Goal: Task Accomplishment & Management: Use online tool/utility

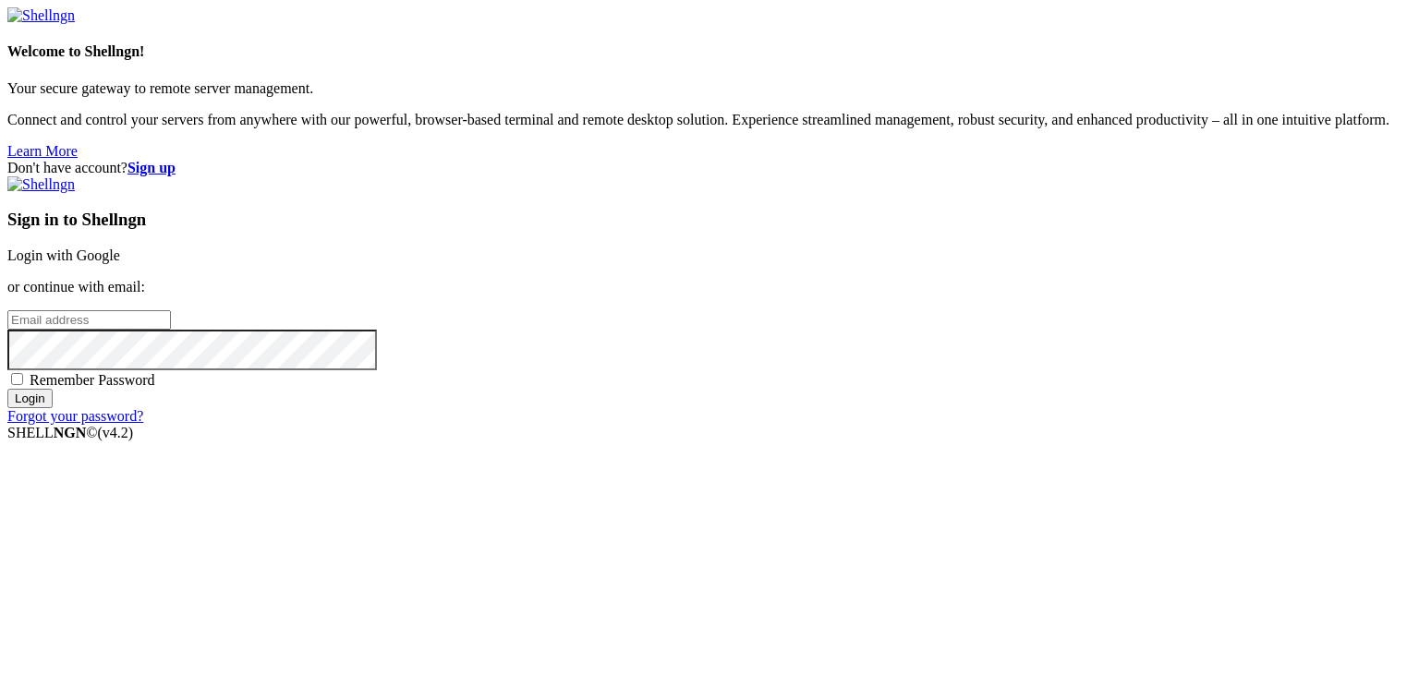
click at [120, 248] on link "Login with Google" at bounding box center [63, 256] width 113 height 16
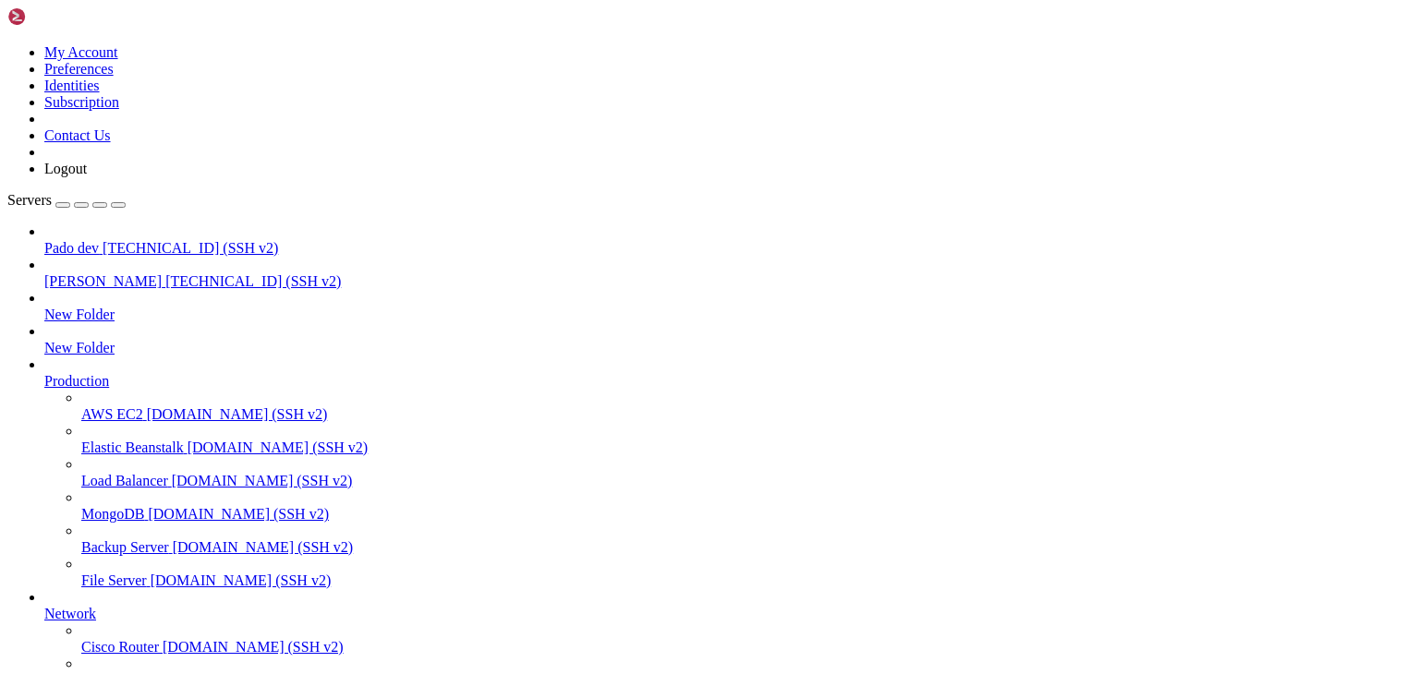
click at [99, 240] on span "Pado dev" at bounding box center [71, 248] width 54 height 16
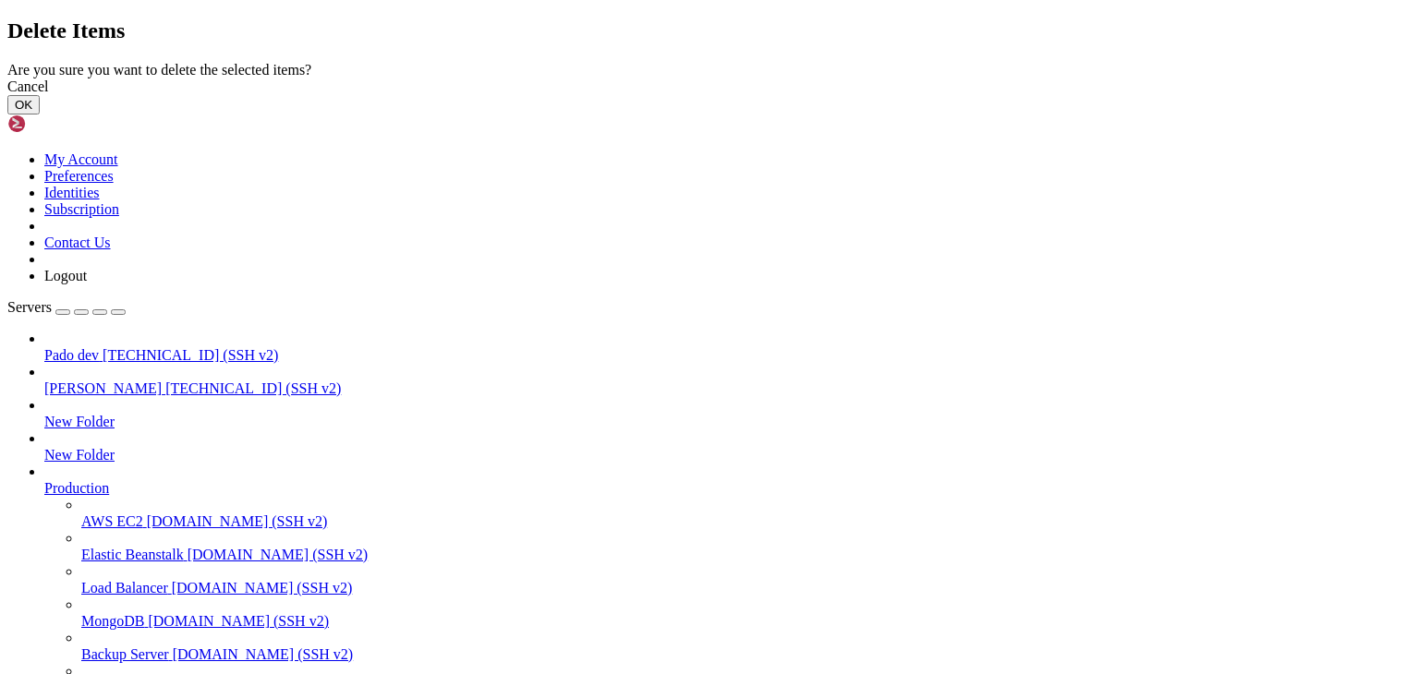
click at [40, 115] on button "OK" at bounding box center [23, 104] width 32 height 19
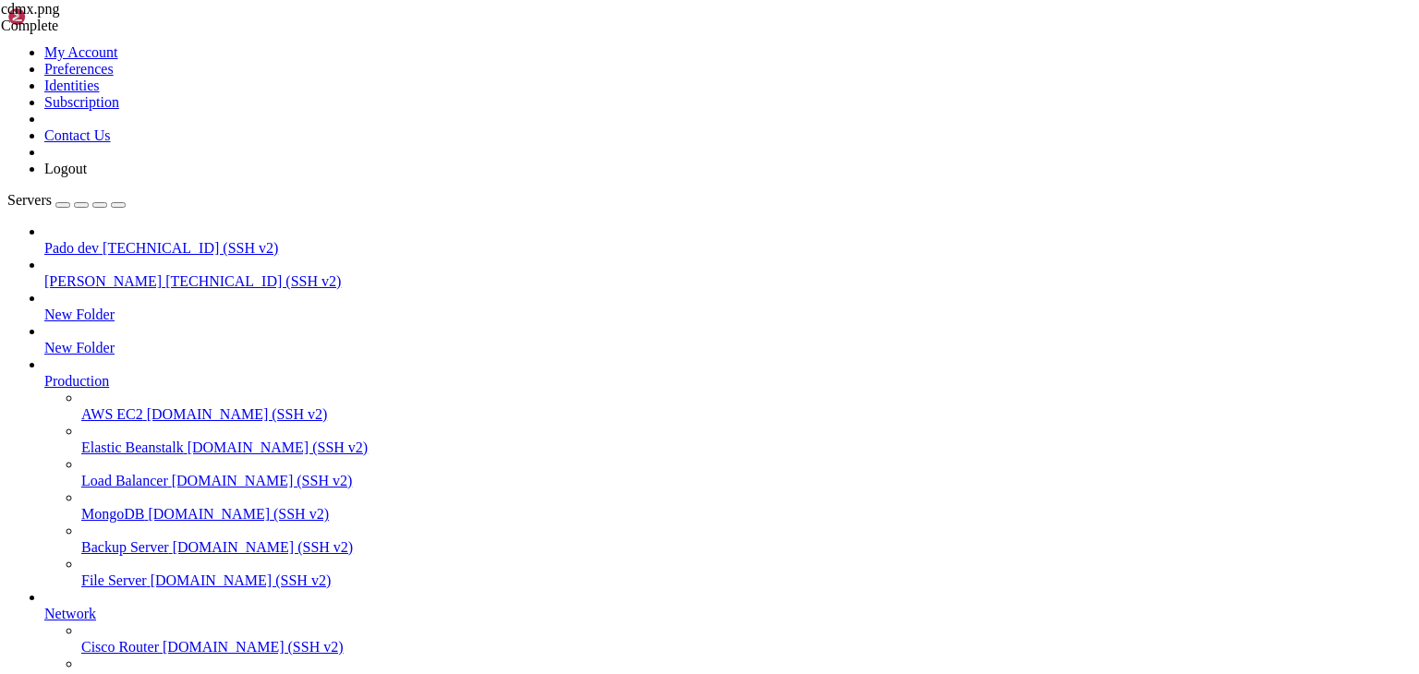
scroll to position [0, 0]
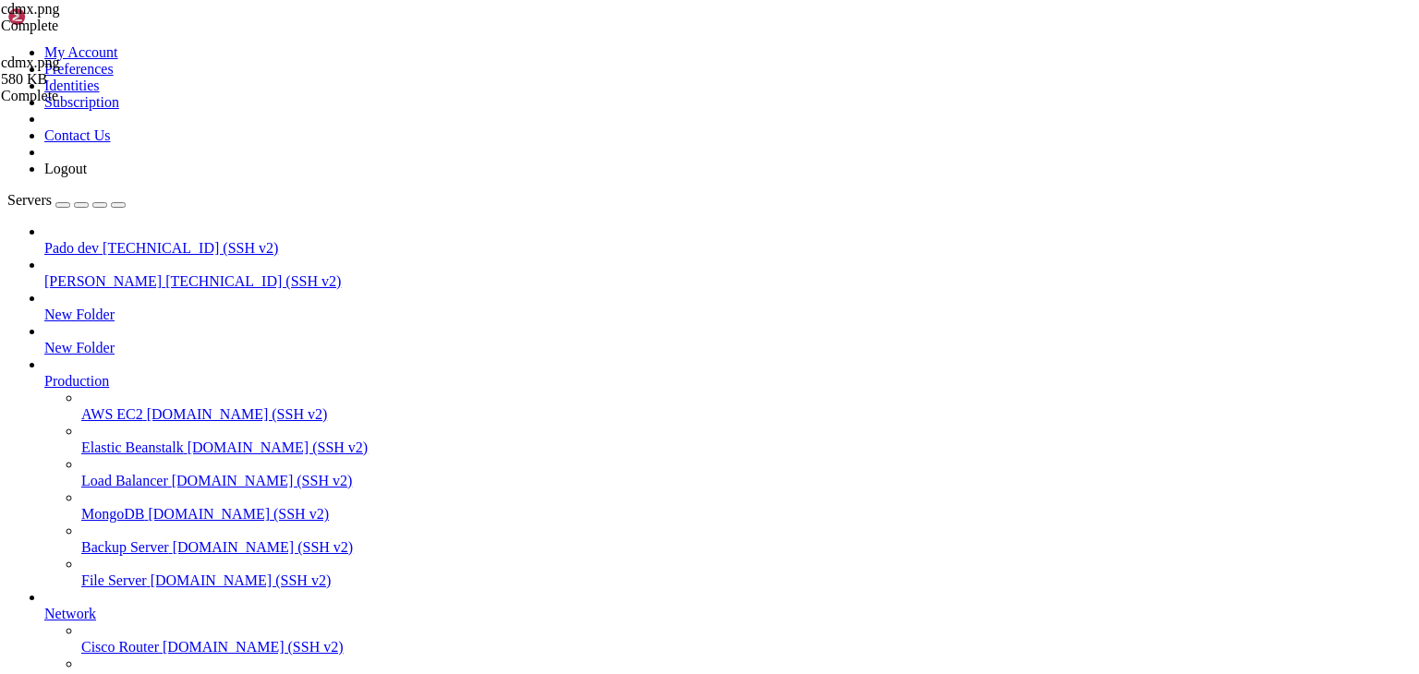
type input "/public_html/public/assets/companies/photos"
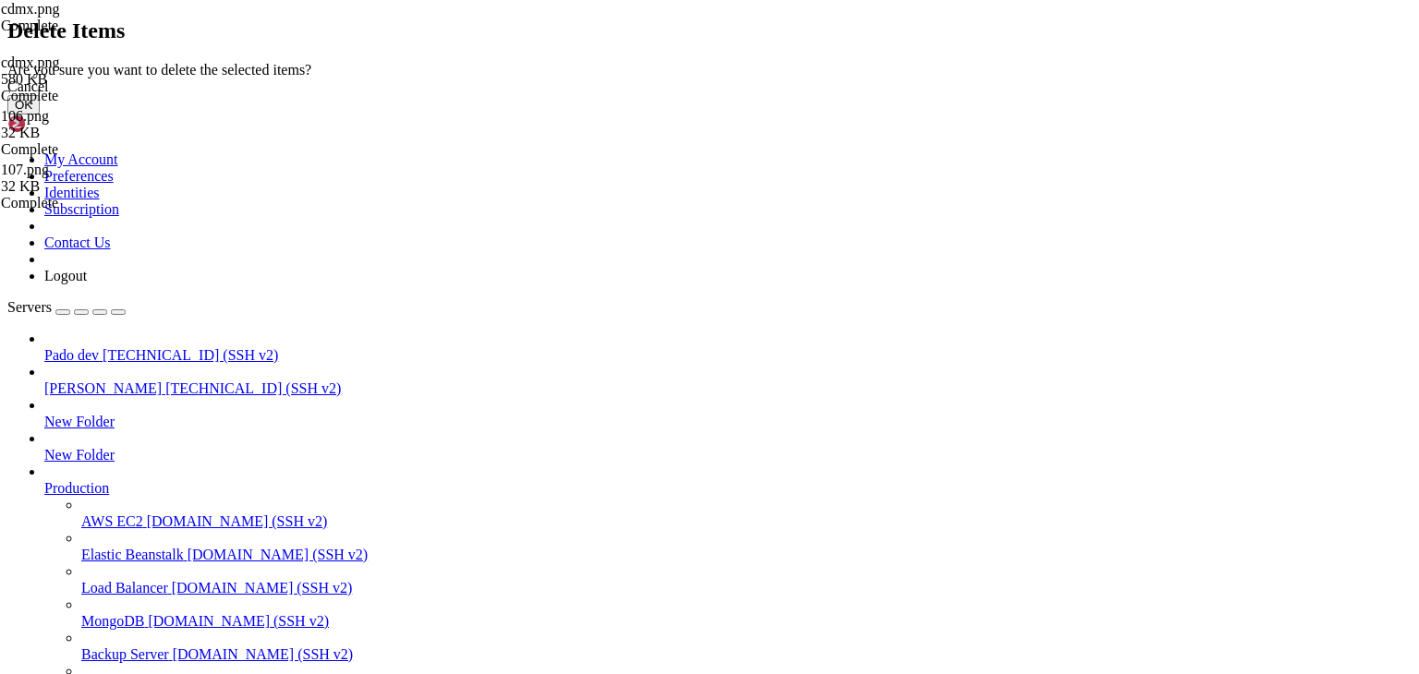
click at [40, 115] on button "OK" at bounding box center [23, 104] width 32 height 19
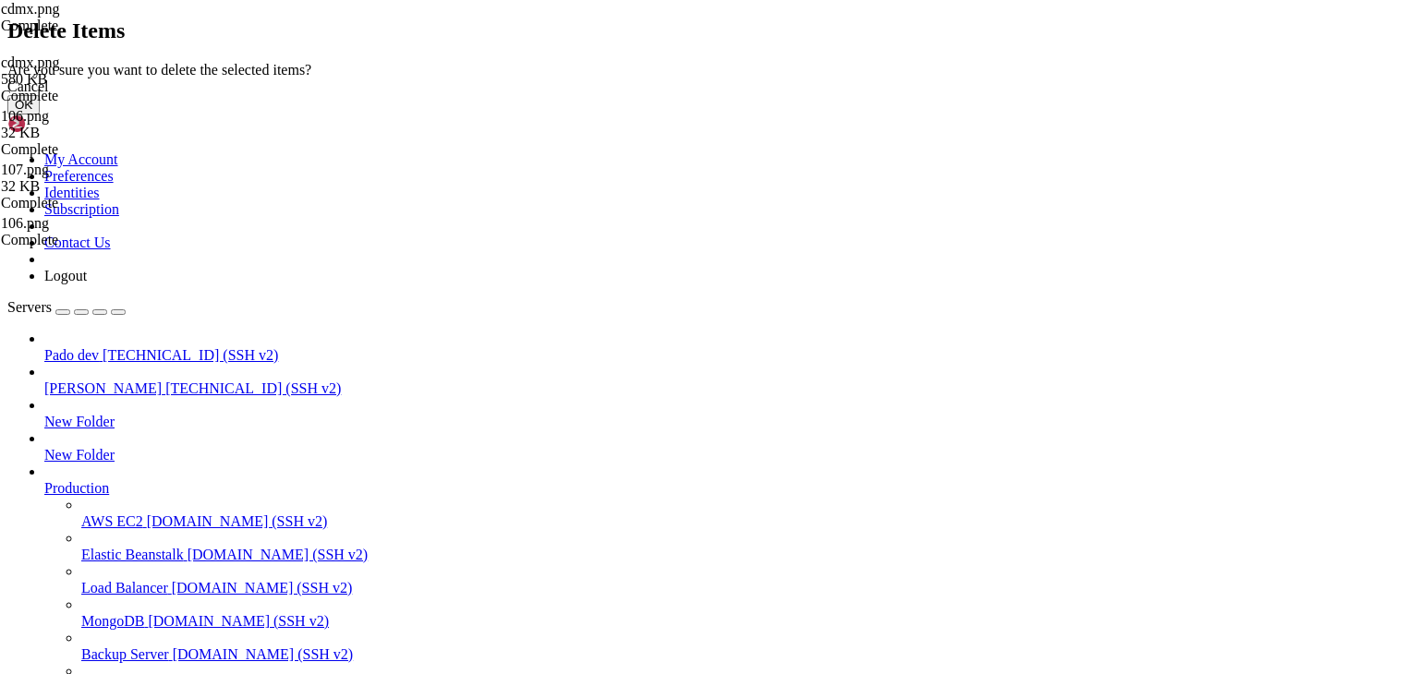
click at [40, 115] on button "OK" at bounding box center [23, 104] width 32 height 19
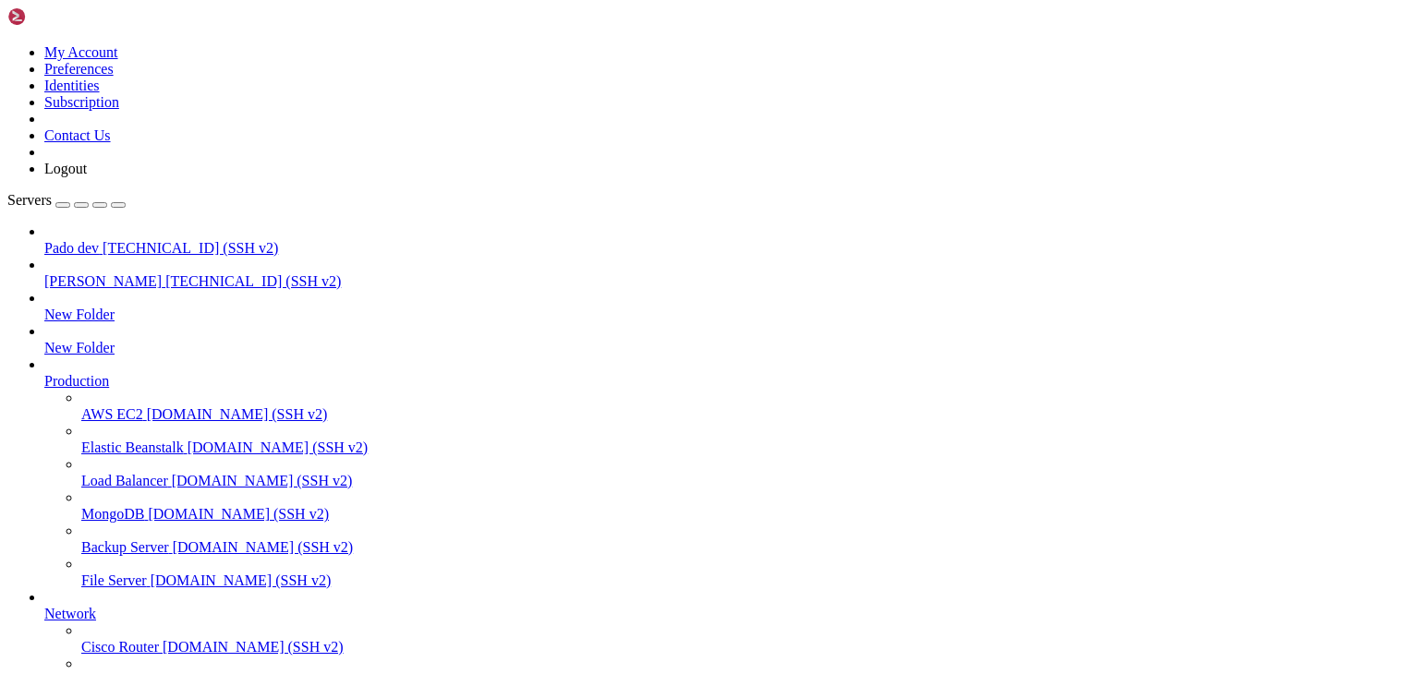
click at [88, 273] on span "[PERSON_NAME]" at bounding box center [102, 281] width 117 height 16
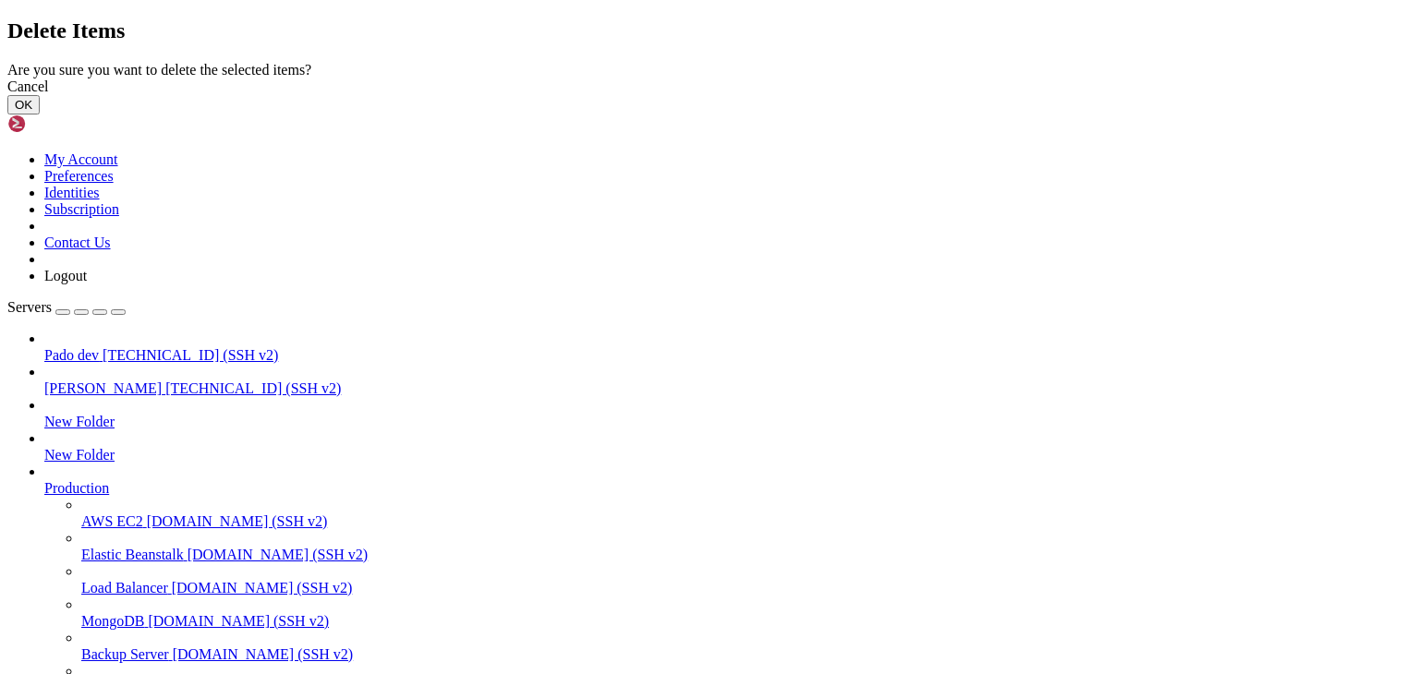
click at [824, 95] on div "Cancel" at bounding box center [709, 87] width 1404 height 17
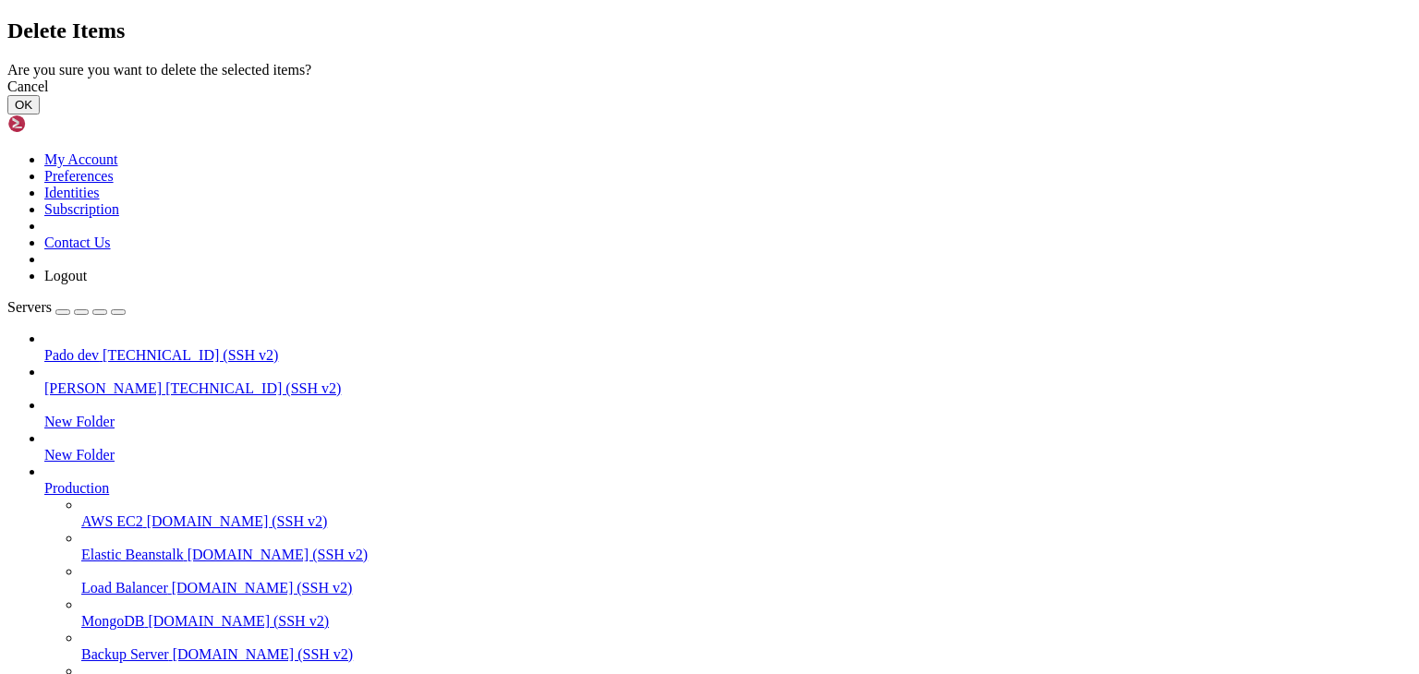
click at [40, 115] on button "OK" at bounding box center [23, 104] width 32 height 19
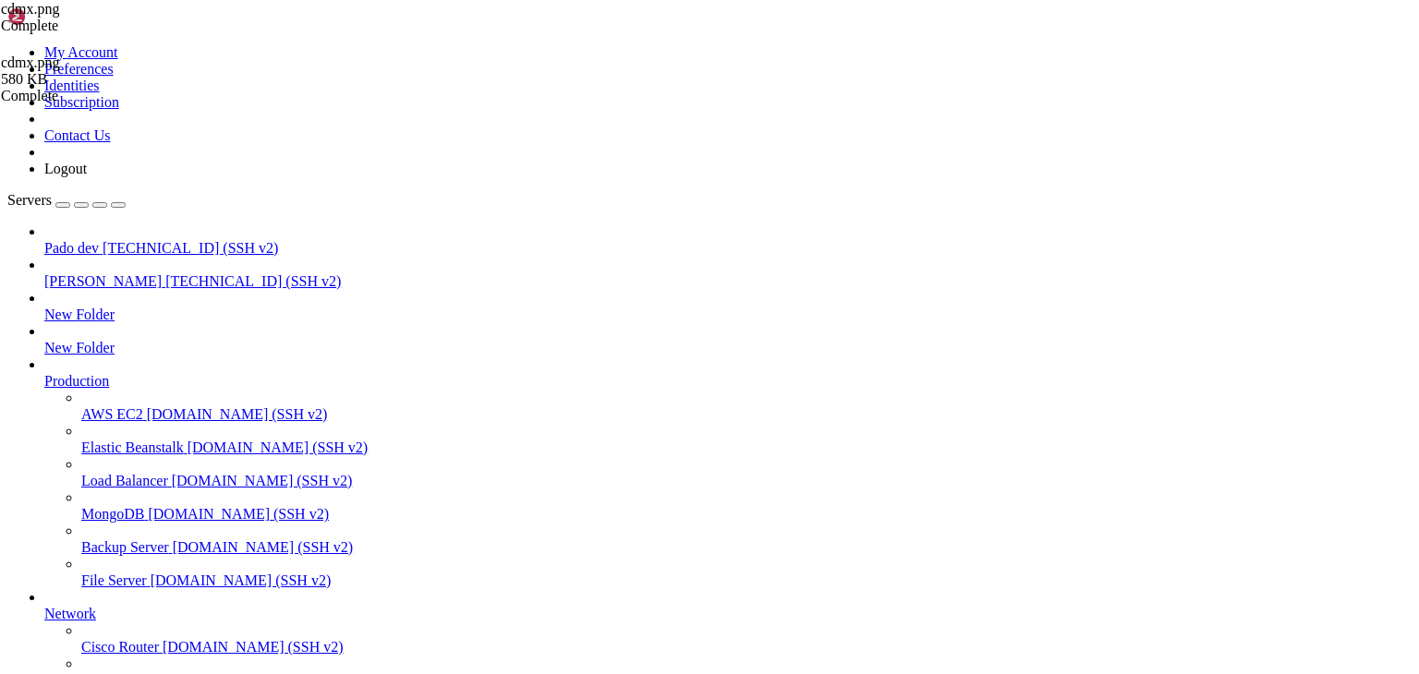
type input "/public_html/public/assets/companies/photos"
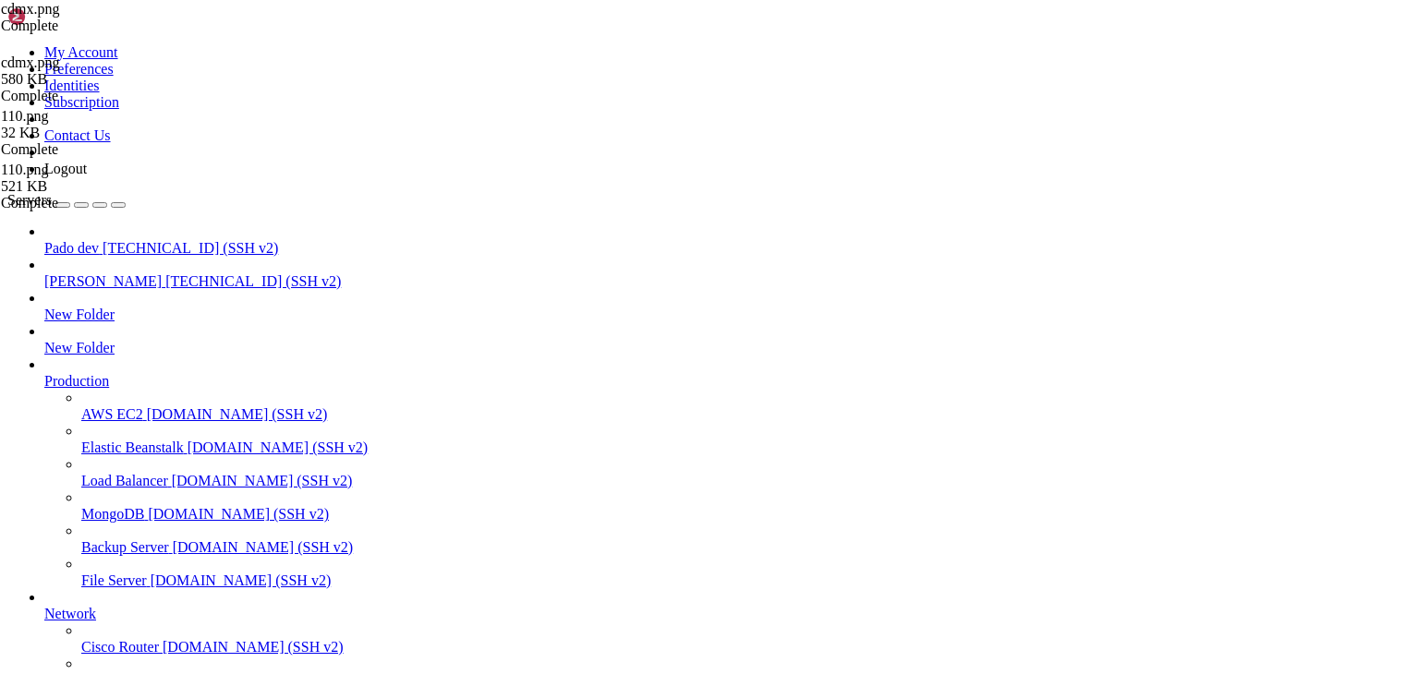
click at [103, 240] on span "[TECHNICAL_ID] (SSH v2)" at bounding box center [190, 248] width 175 height 16
